Goal: Use online tool/utility

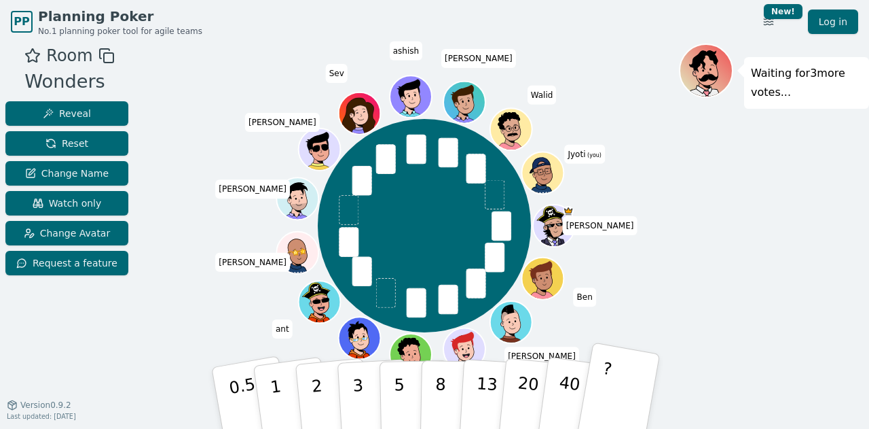
click at [617, 375] on button "?" at bounding box center [618, 398] width 85 height 112
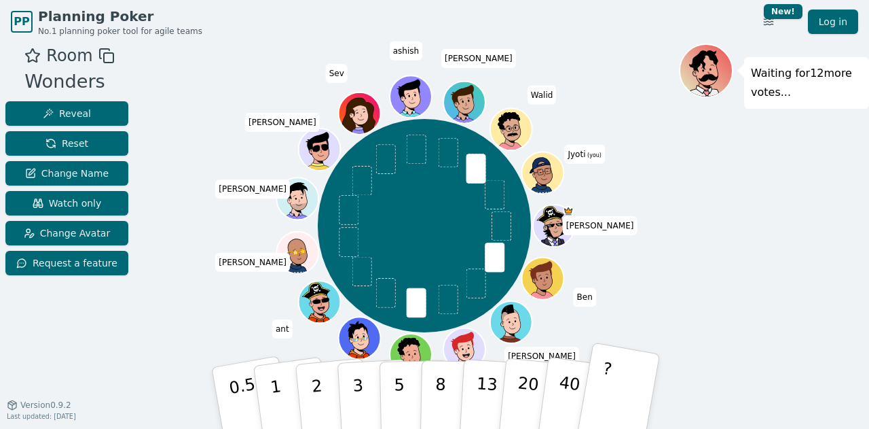
click at [609, 395] on button "?" at bounding box center [618, 398] width 85 height 112
click at [399, 387] on p "5" at bounding box center [400, 397] width 12 height 73
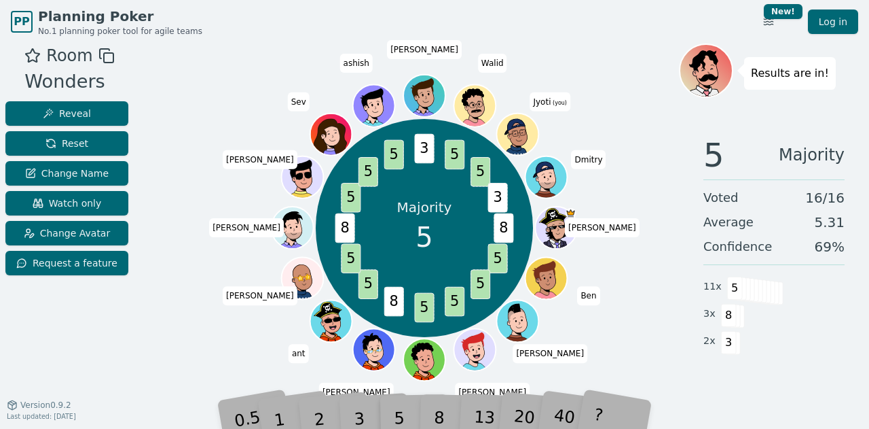
click at [39, 347] on div "Room Wonders Reveal Reset Change Name Watch only Change Avatar Request a feature" at bounding box center [67, 230] width 134 height 374
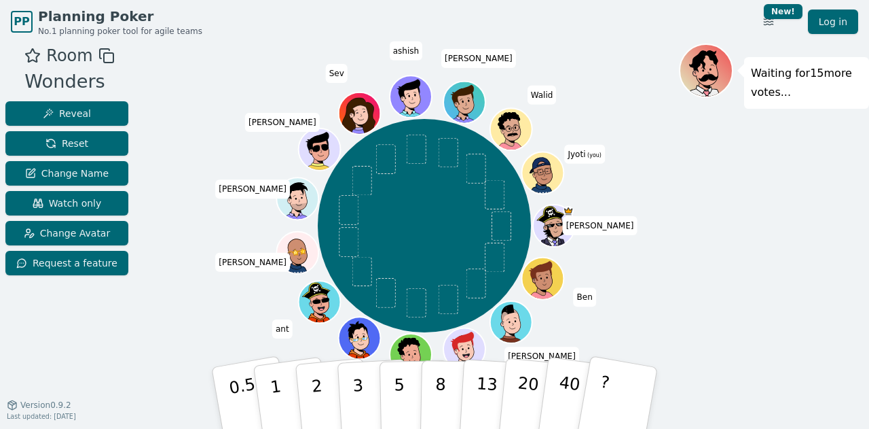
click at [31, 371] on div "Room Wonders Reveal Reset Change Name Watch only Change Avatar Request a feature" at bounding box center [67, 230] width 134 height 374
click at [12, 344] on div "Room Wonders Reveal Reset Change Name Watch only Change Avatar Request a feature" at bounding box center [67, 230] width 134 height 374
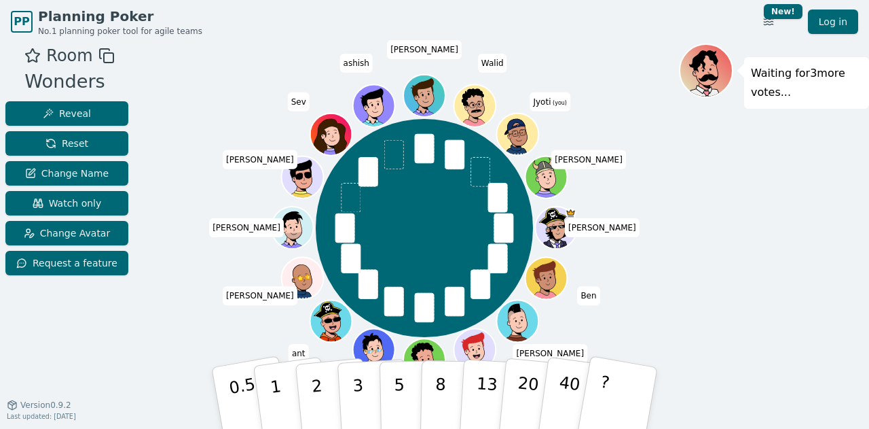
click at [31, 369] on div "Room Wonders Reveal Reset Change Name Watch only Change Avatar Request a feature" at bounding box center [67, 230] width 134 height 374
click at [401, 392] on p "5" at bounding box center [400, 397] width 12 height 73
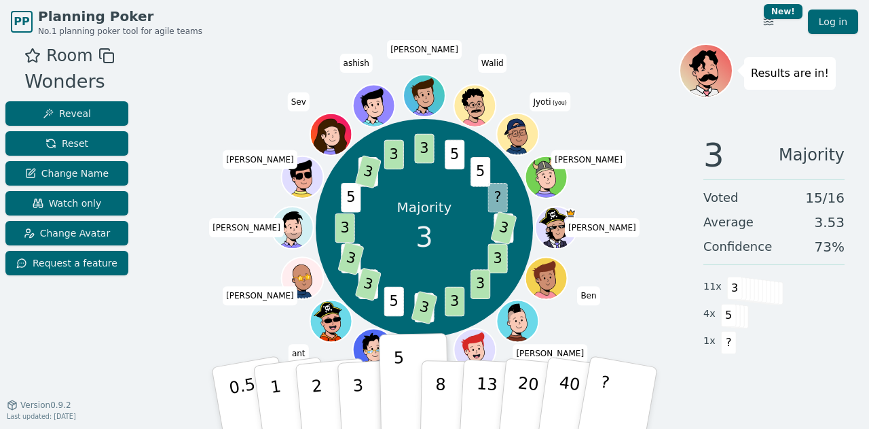
click at [28, 333] on div "Room Wonders Reveal Reset Change Name Watch only Change Avatar Request a feature" at bounding box center [67, 230] width 134 height 374
click at [348, 390] on button "3" at bounding box center [374, 398] width 74 height 106
click at [365, 380] on button "3" at bounding box center [374, 398] width 74 height 106
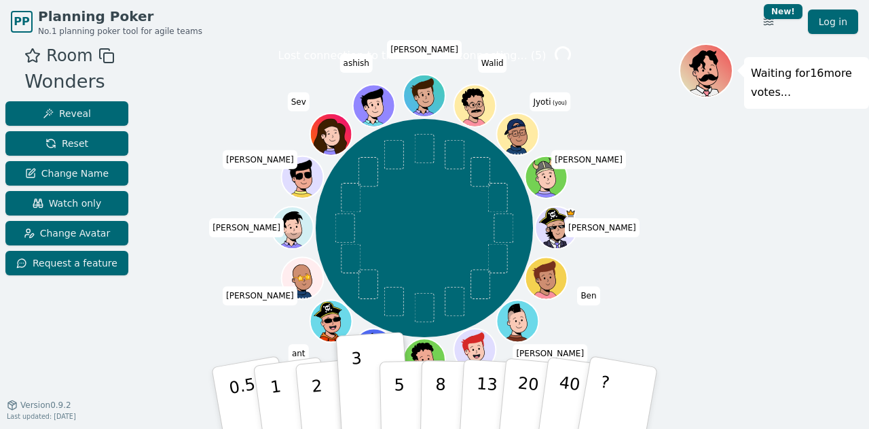
click at [35, 336] on div "Room Wonders Reveal Reset Change Name Watch only Change Avatar Request a feature" at bounding box center [67, 230] width 134 height 374
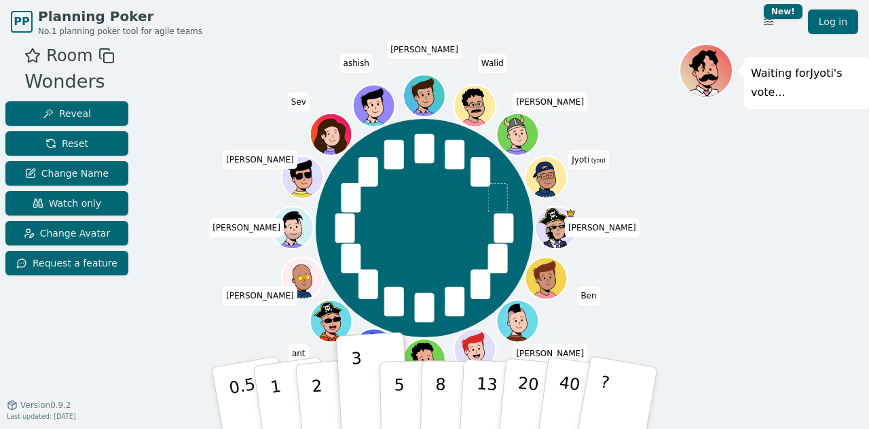
click at [28, 295] on div "Room Wonders Reveal Reset Change Name Watch only Change Avatar Request a feature" at bounding box center [67, 230] width 134 height 374
click at [405, 399] on button "5" at bounding box center [415, 397] width 70 height 103
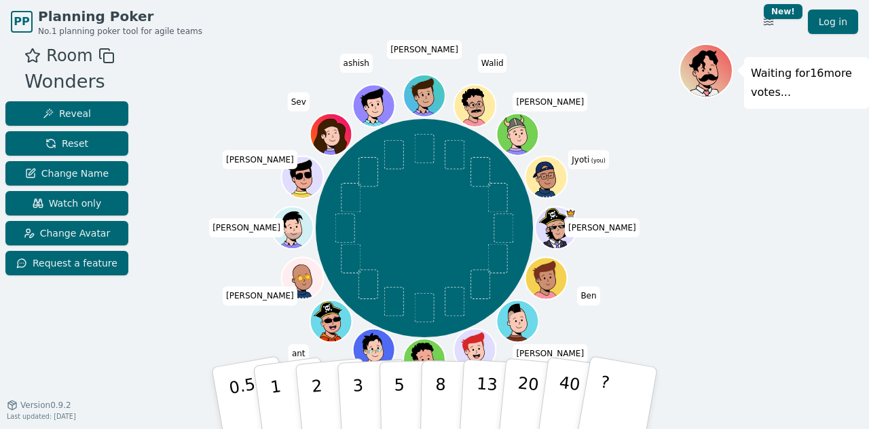
click at [32, 321] on div "Room Wonders Reveal Reset Change Name Watch only Change Avatar Request a feature" at bounding box center [67, 230] width 134 height 374
